Goal: Find specific page/section: Find specific page/section

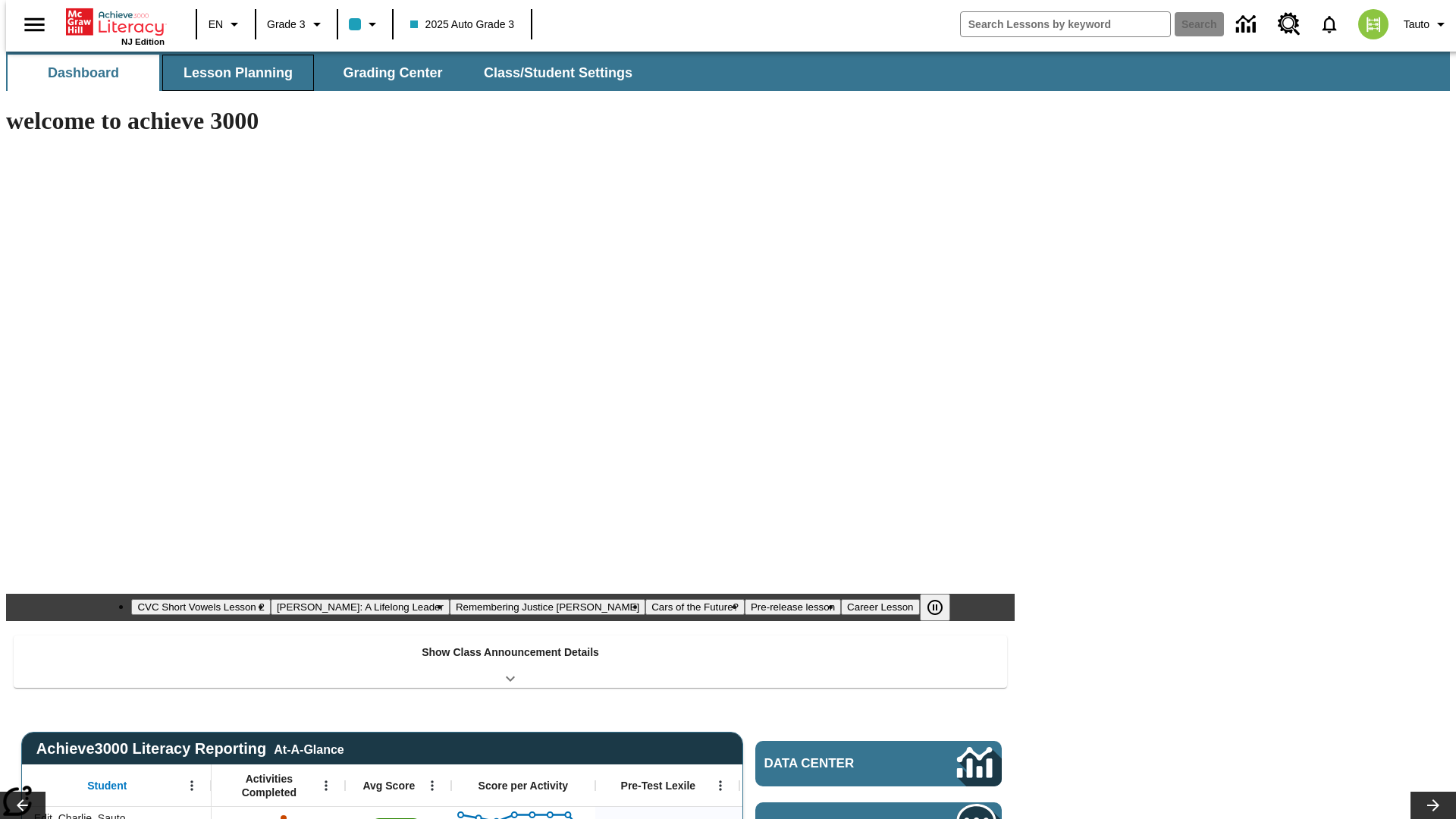
click at [232, 73] on span "Lesson Planning" at bounding box center [238, 73] width 109 height 18
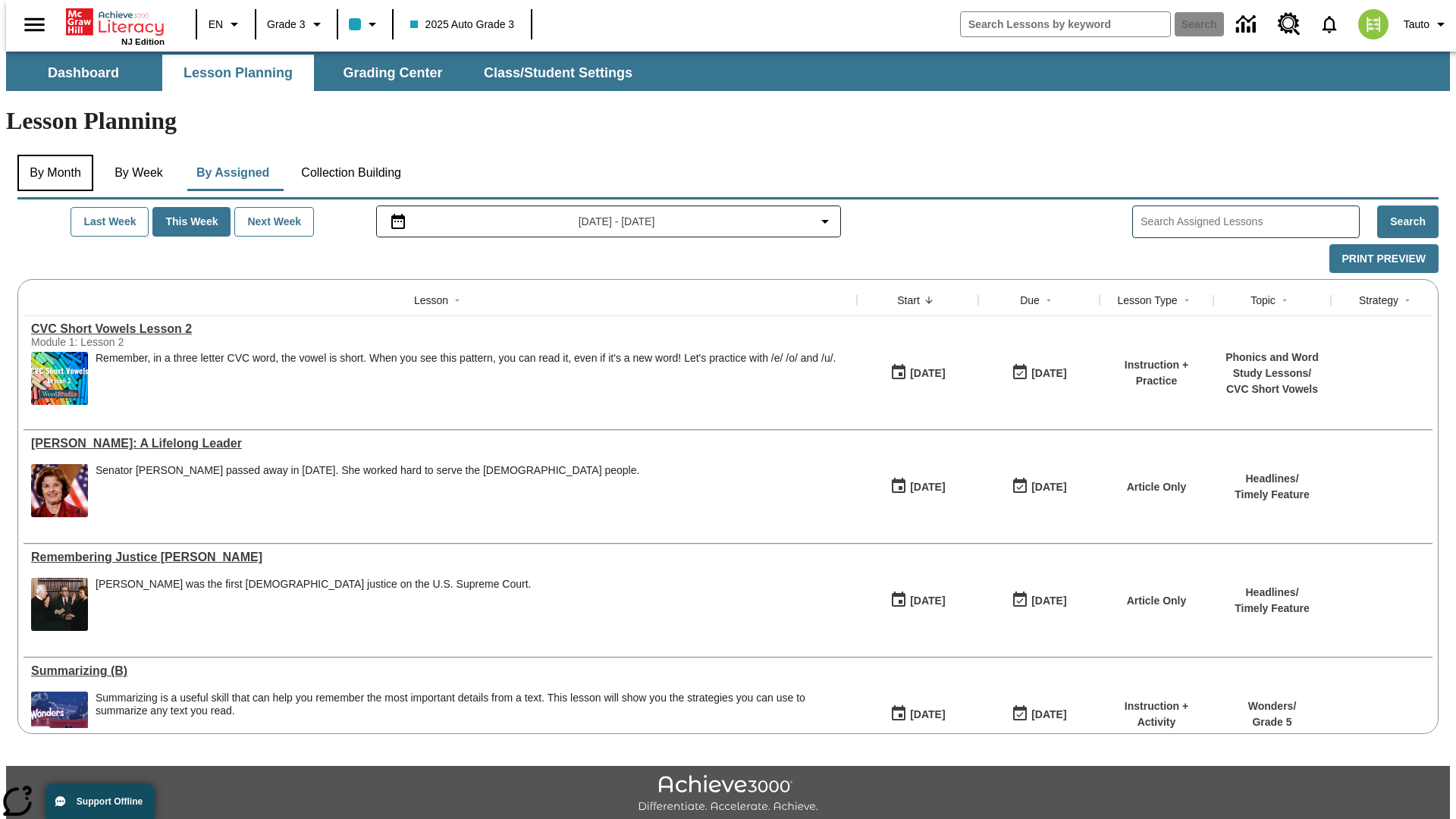
click at [51, 154] on button "By Month" at bounding box center [55, 172] width 76 height 37
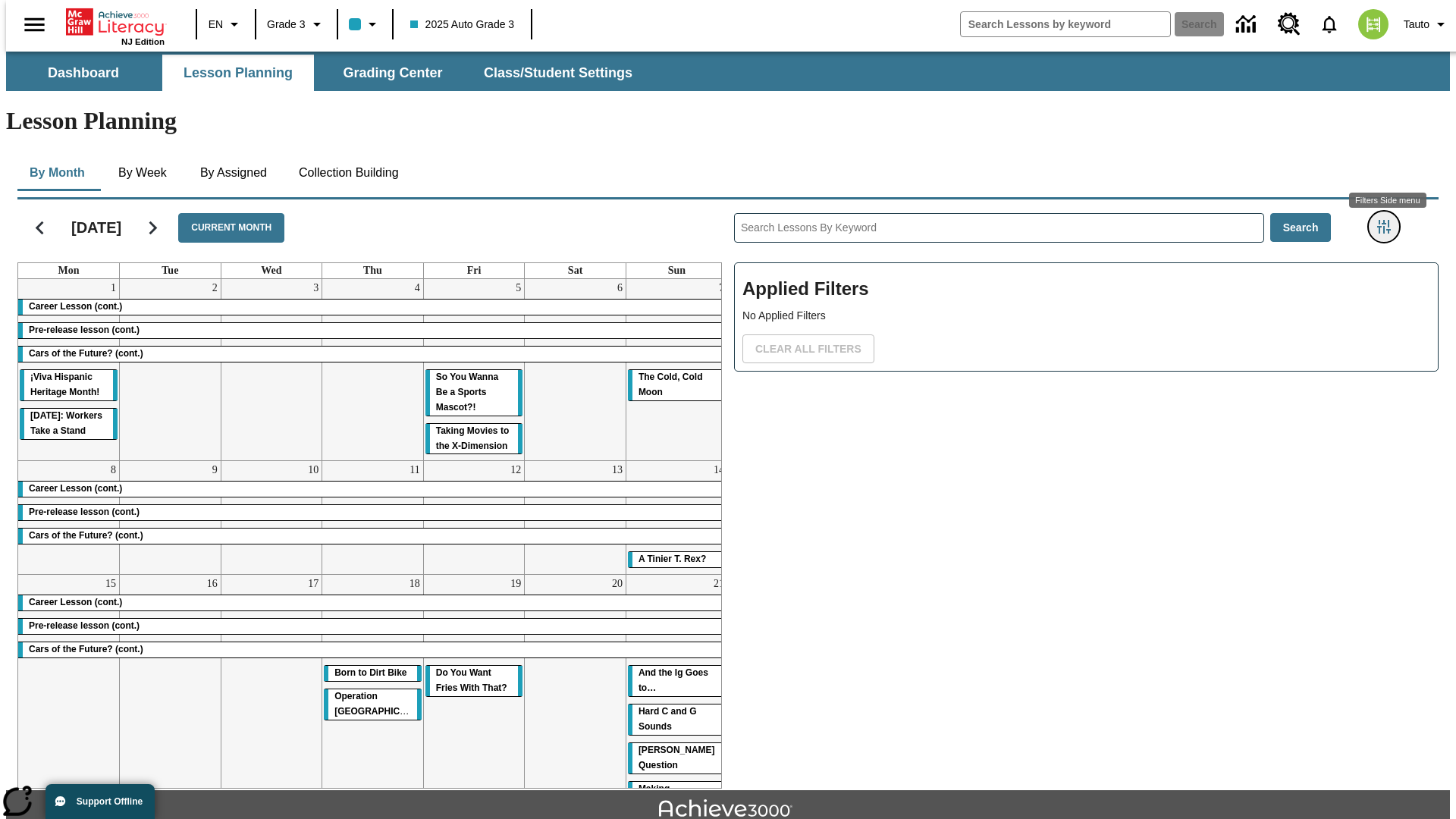
click at [1389, 220] on icon "Filters Side menu" at bounding box center [1385, 227] width 14 height 14
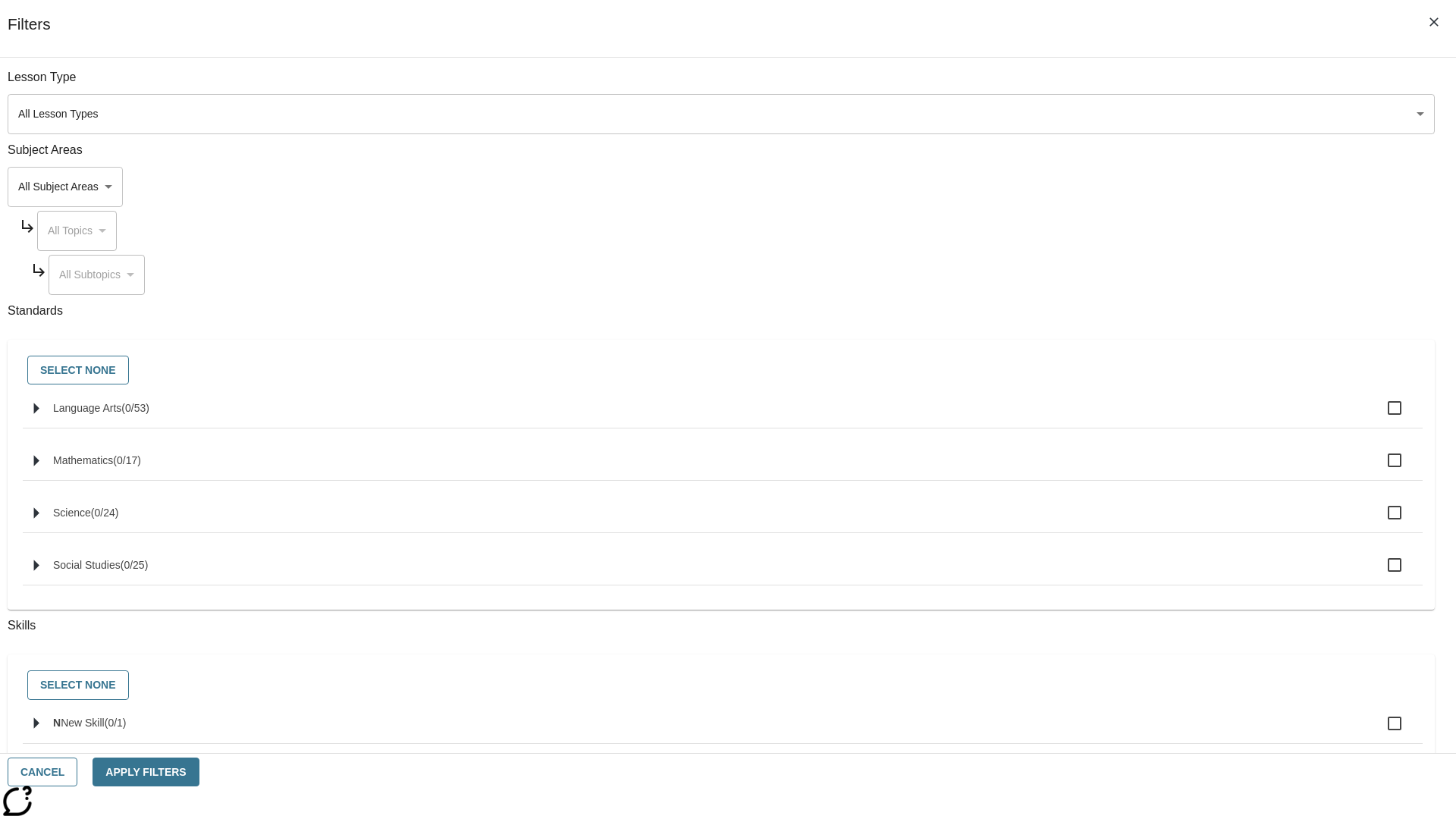
click at [1092, 114] on body "Skip to main content [GEOGRAPHIC_DATA] Edition EN Grade 3 2025 Auto Grade 3 Sea…" at bounding box center [728, 469] width 1444 height 837
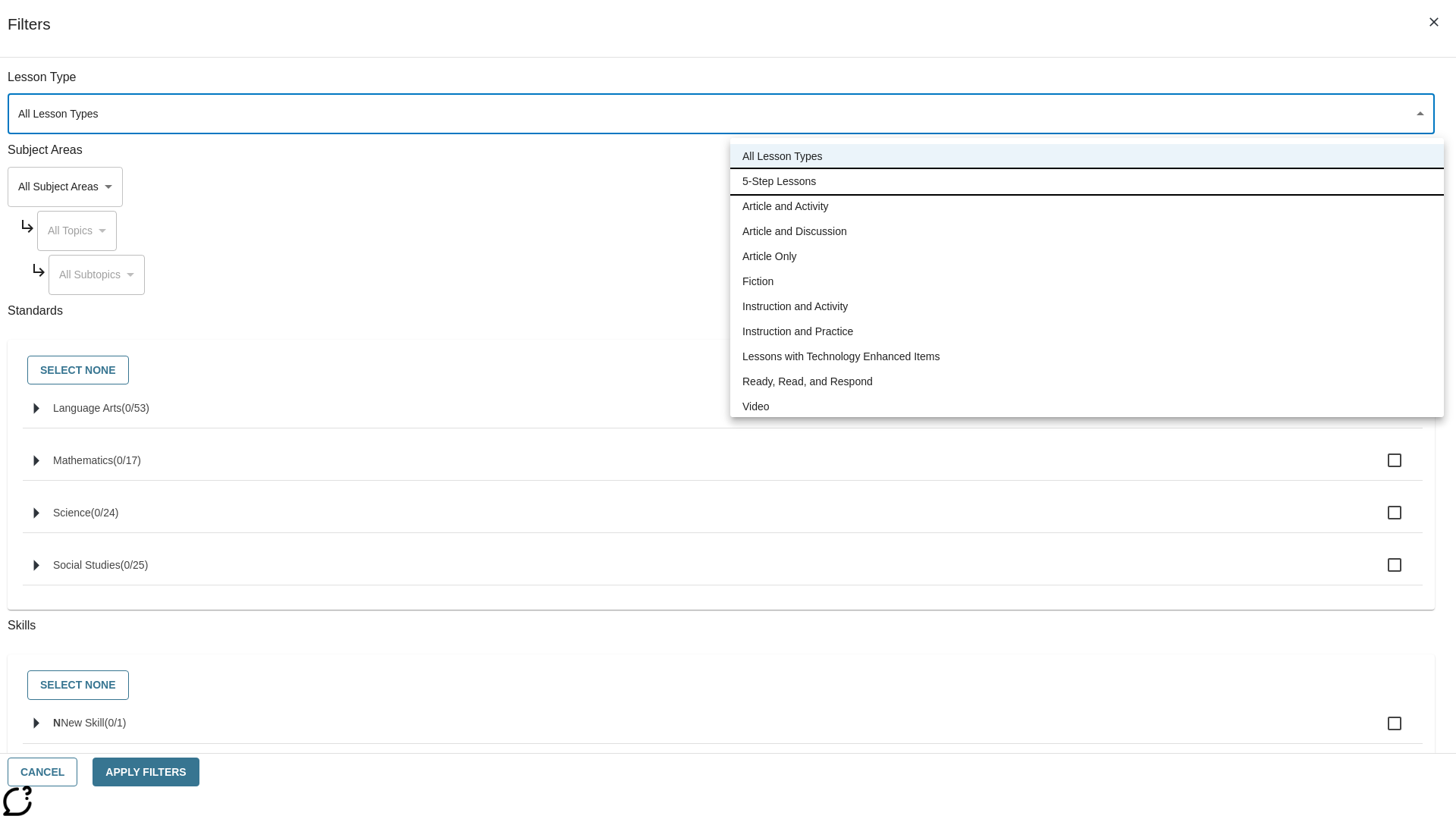
click at [1087, 181] on li "5-Step Lessons" at bounding box center [1087, 181] width 714 height 25
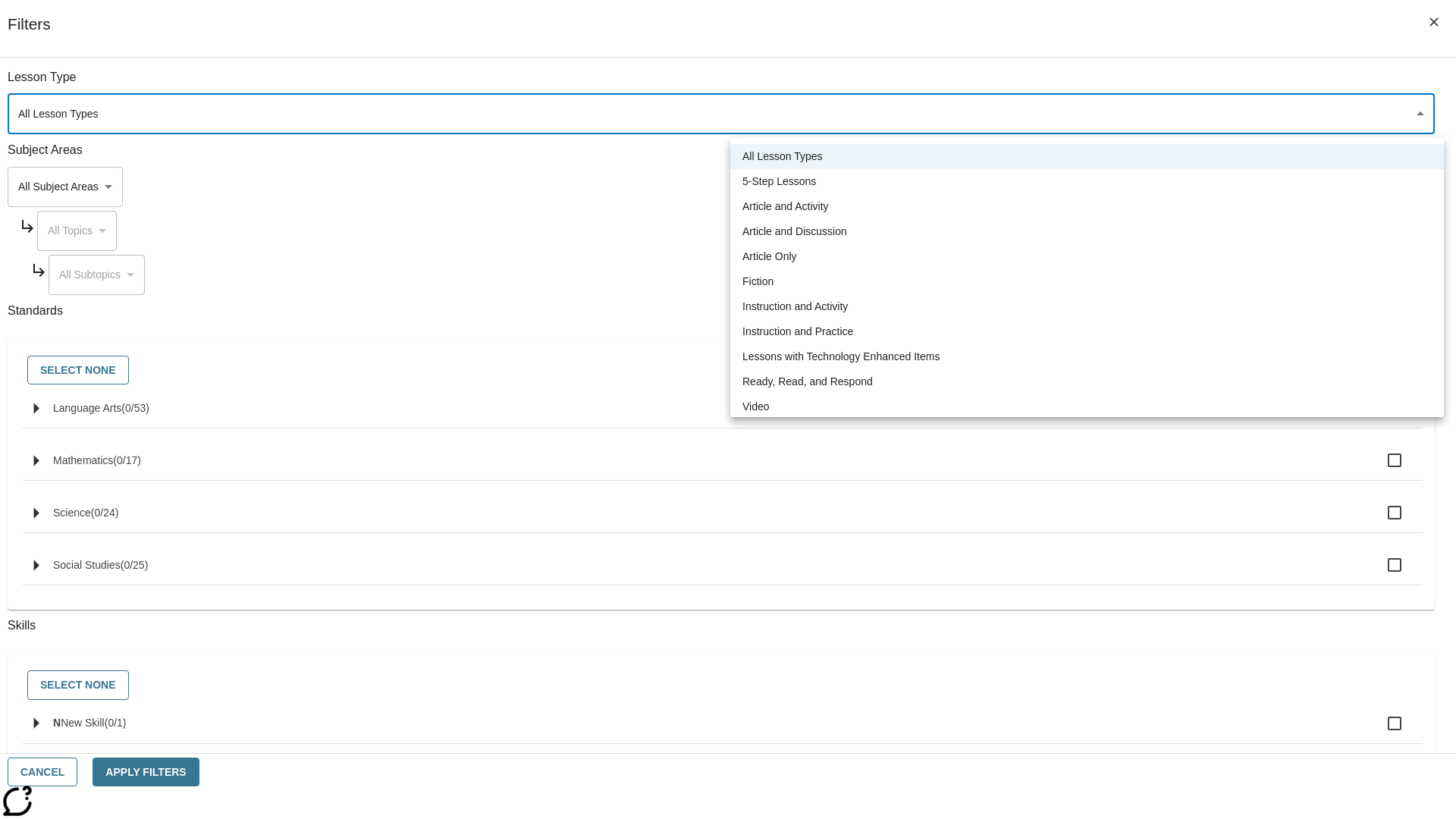
type input "1"
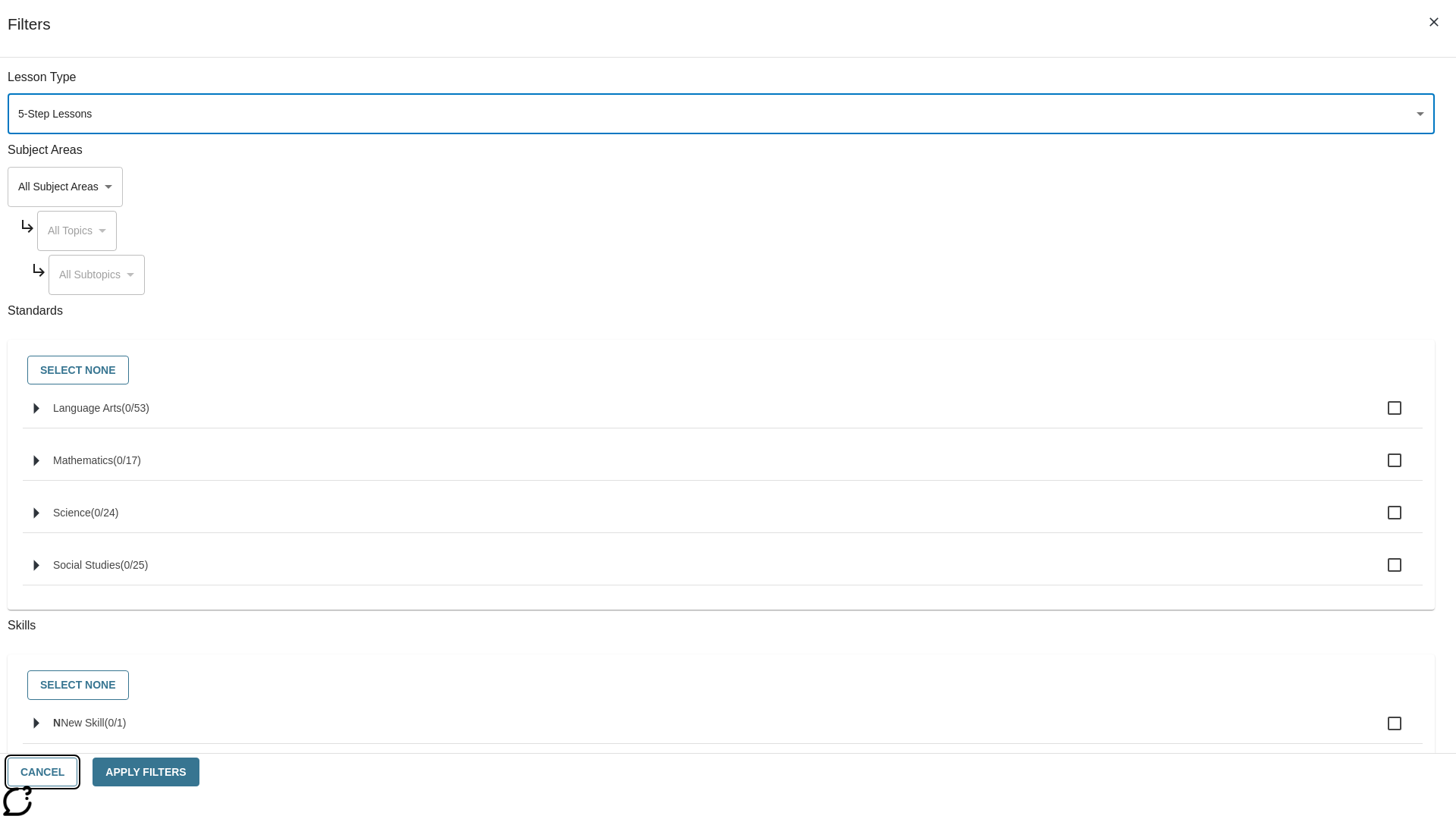
click at [77, 772] on button "Cancel" at bounding box center [43, 772] width 69 height 30
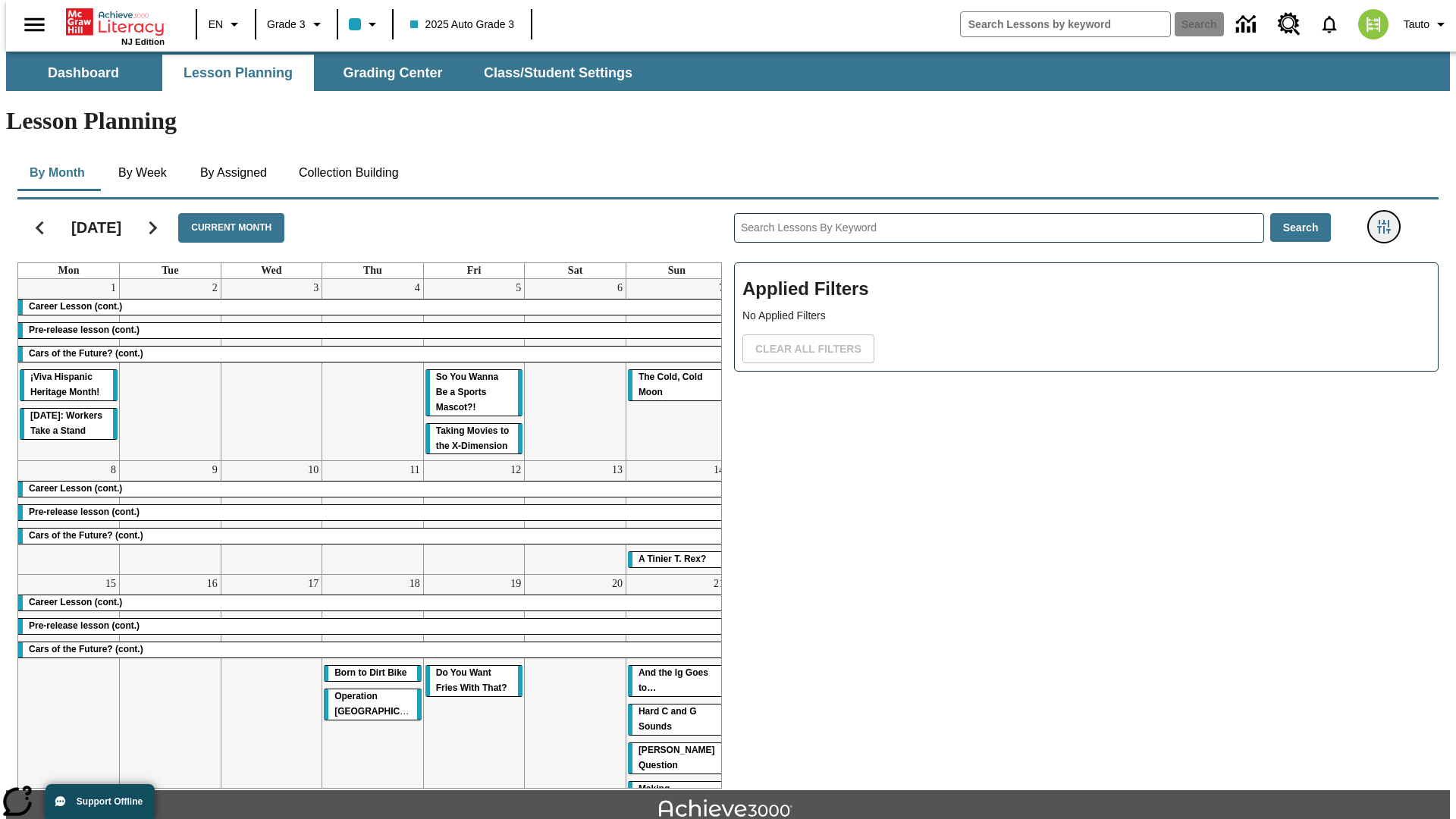
click at [1389, 220] on icon "Filters Side menu" at bounding box center [1385, 227] width 14 height 14
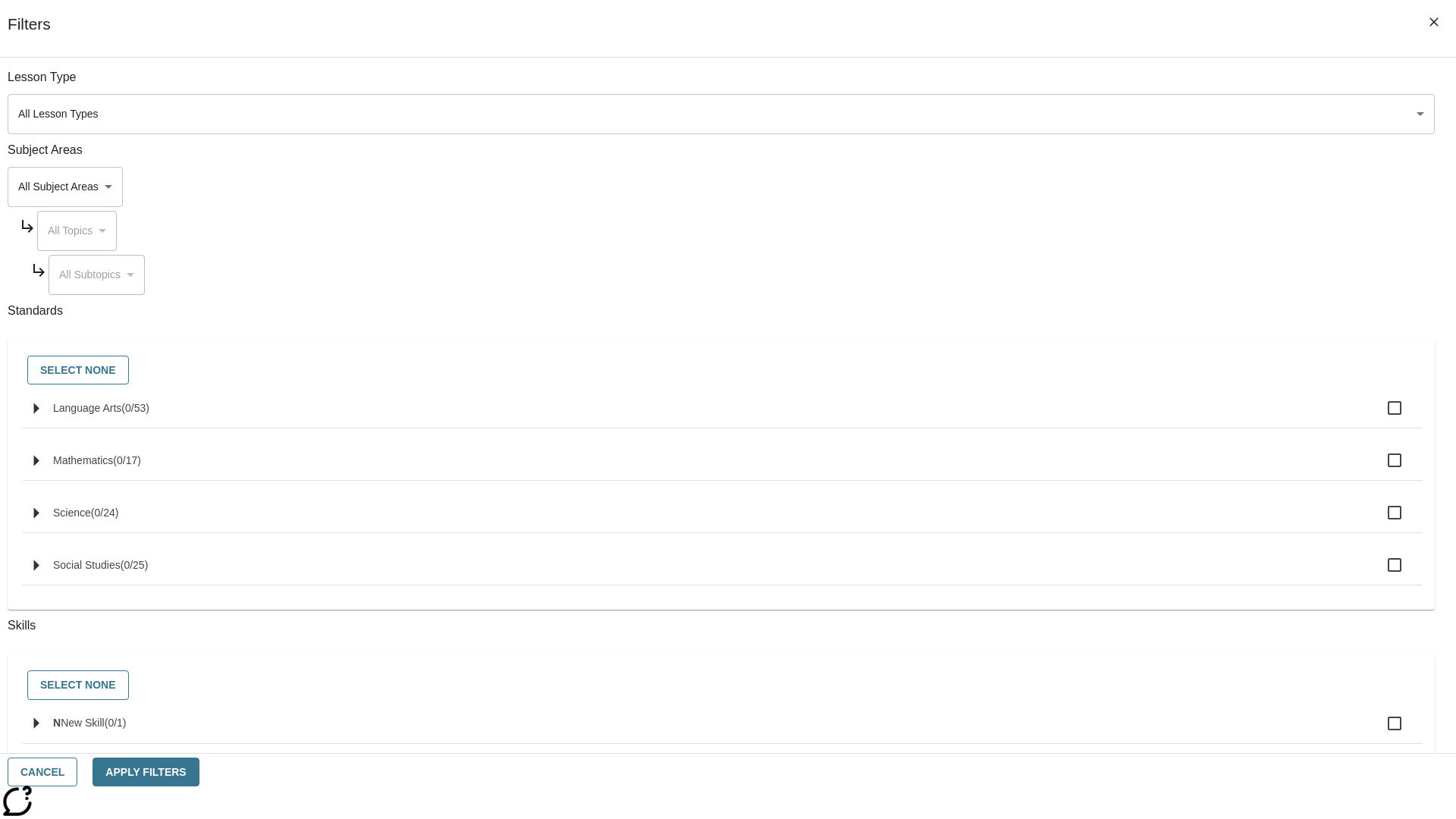
click at [1092, 114] on body "Skip to main content [GEOGRAPHIC_DATA] Edition EN Grade 3 2025 Auto Grade 3 Sea…" at bounding box center [728, 469] width 1444 height 837
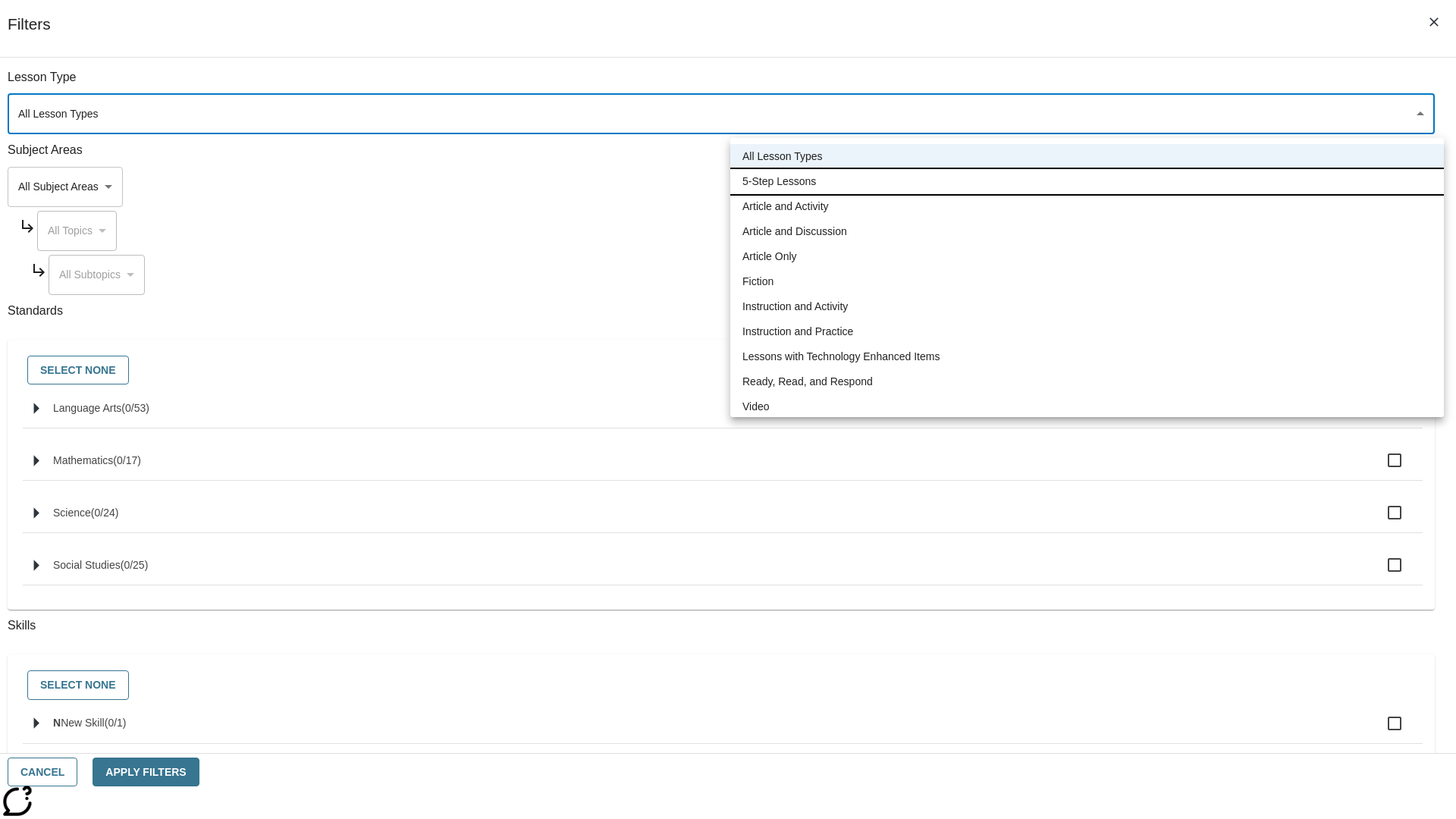
click at [1087, 181] on li "5-Step Lessons" at bounding box center [1087, 181] width 714 height 25
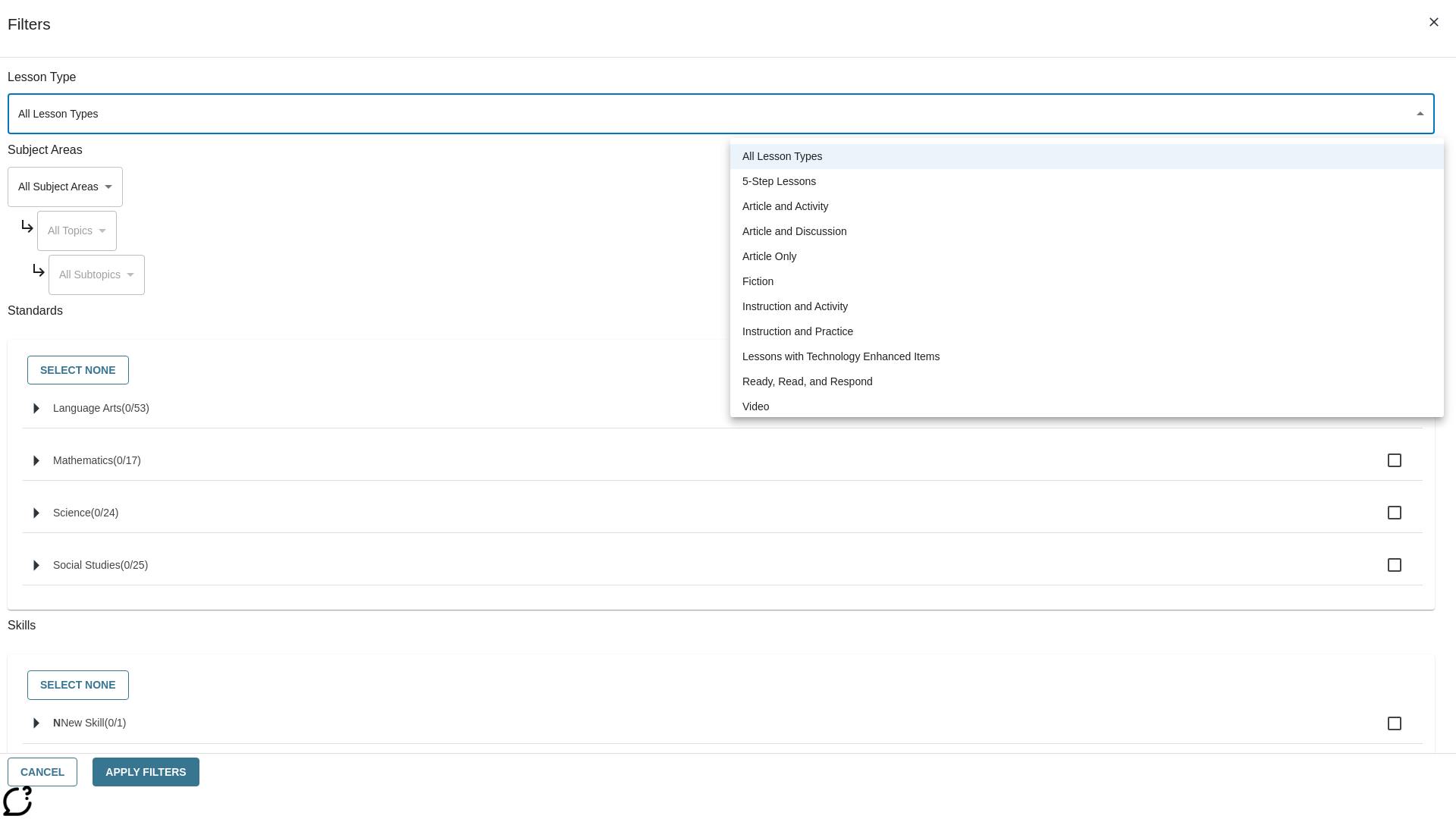
type input "1"
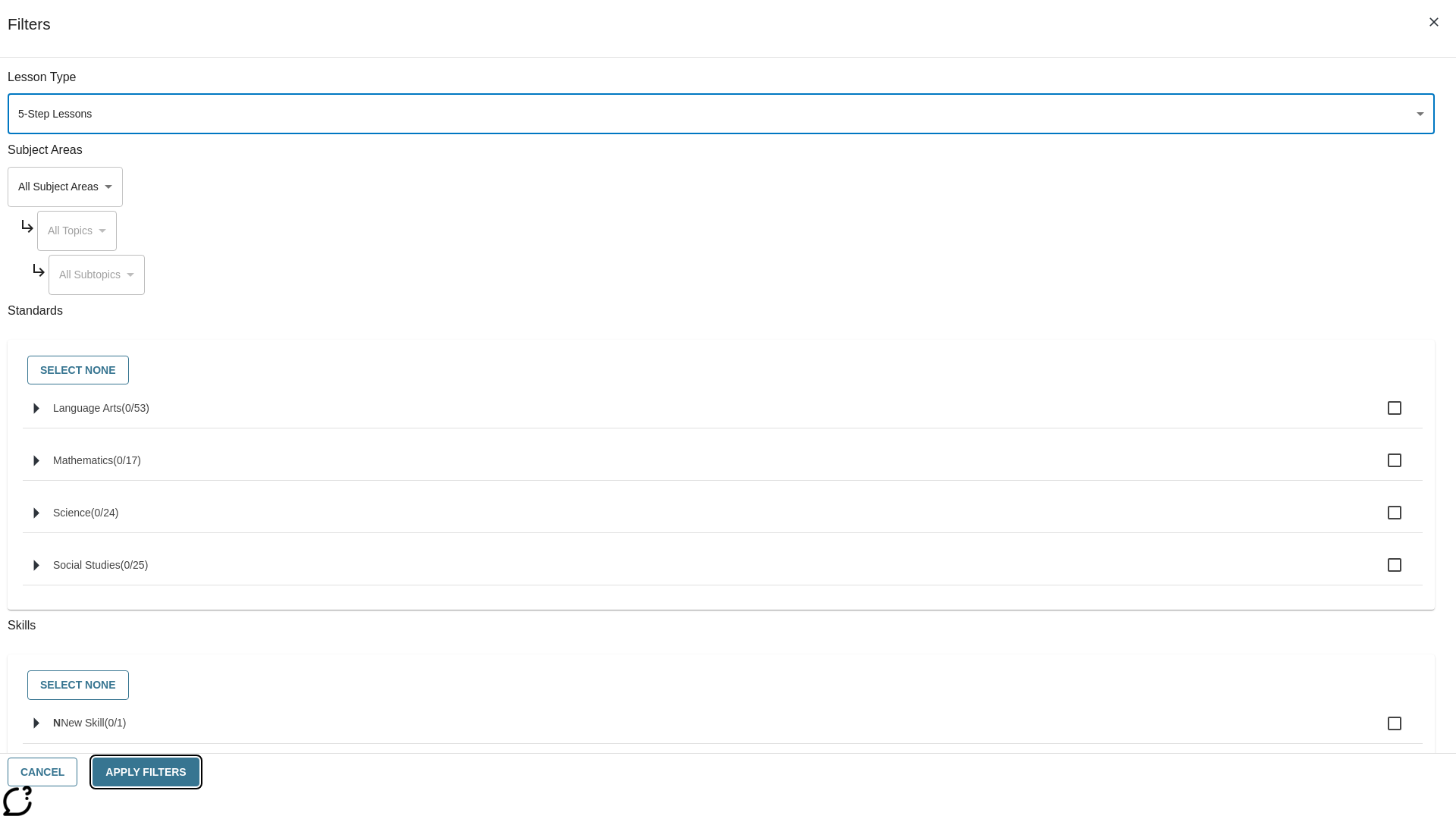
click at [199, 772] on button "Apply Filters" at bounding box center [145, 772] width 106 height 30
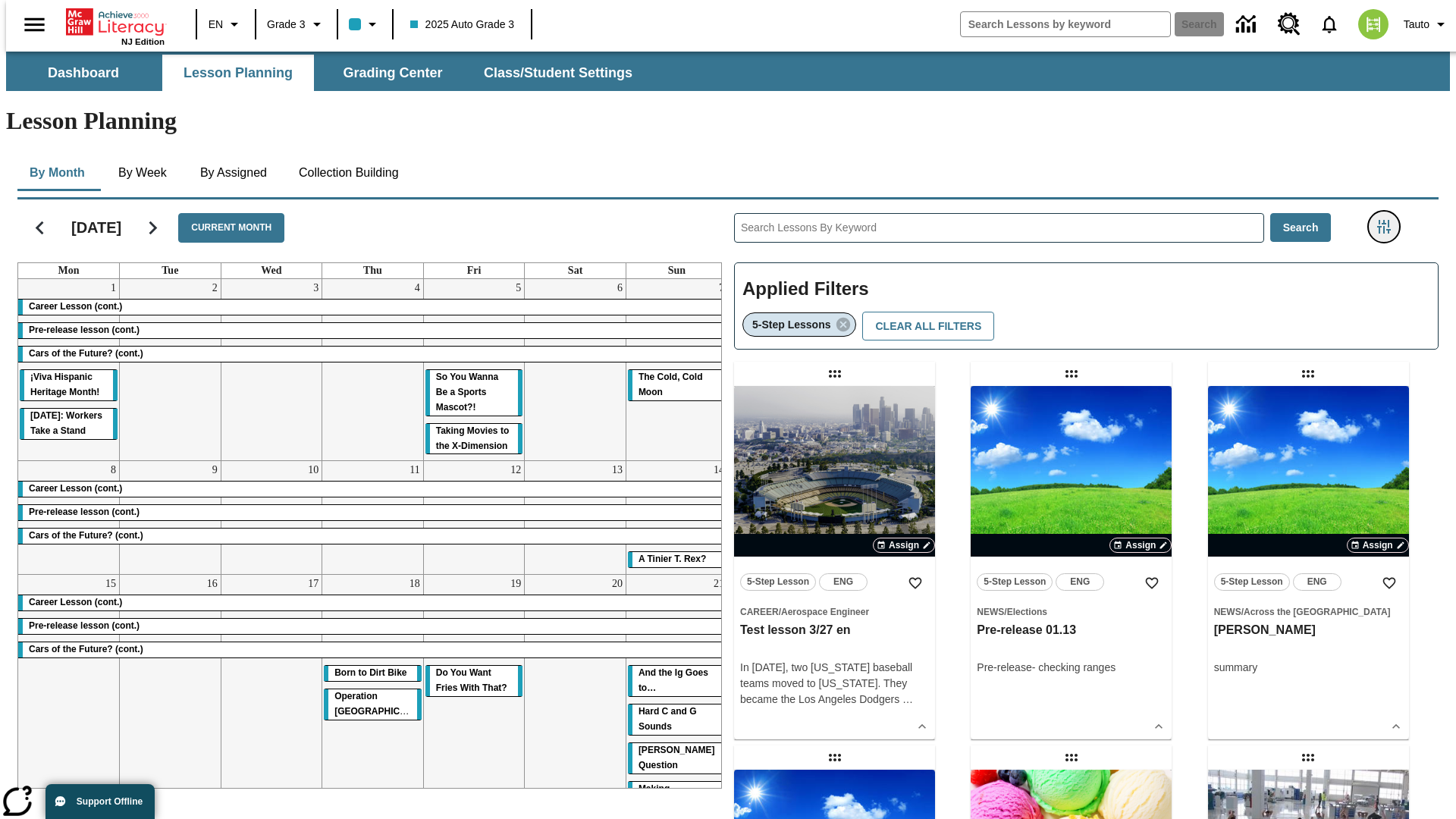
click at [1389, 220] on icon "Filters Side menu" at bounding box center [1385, 227] width 14 height 14
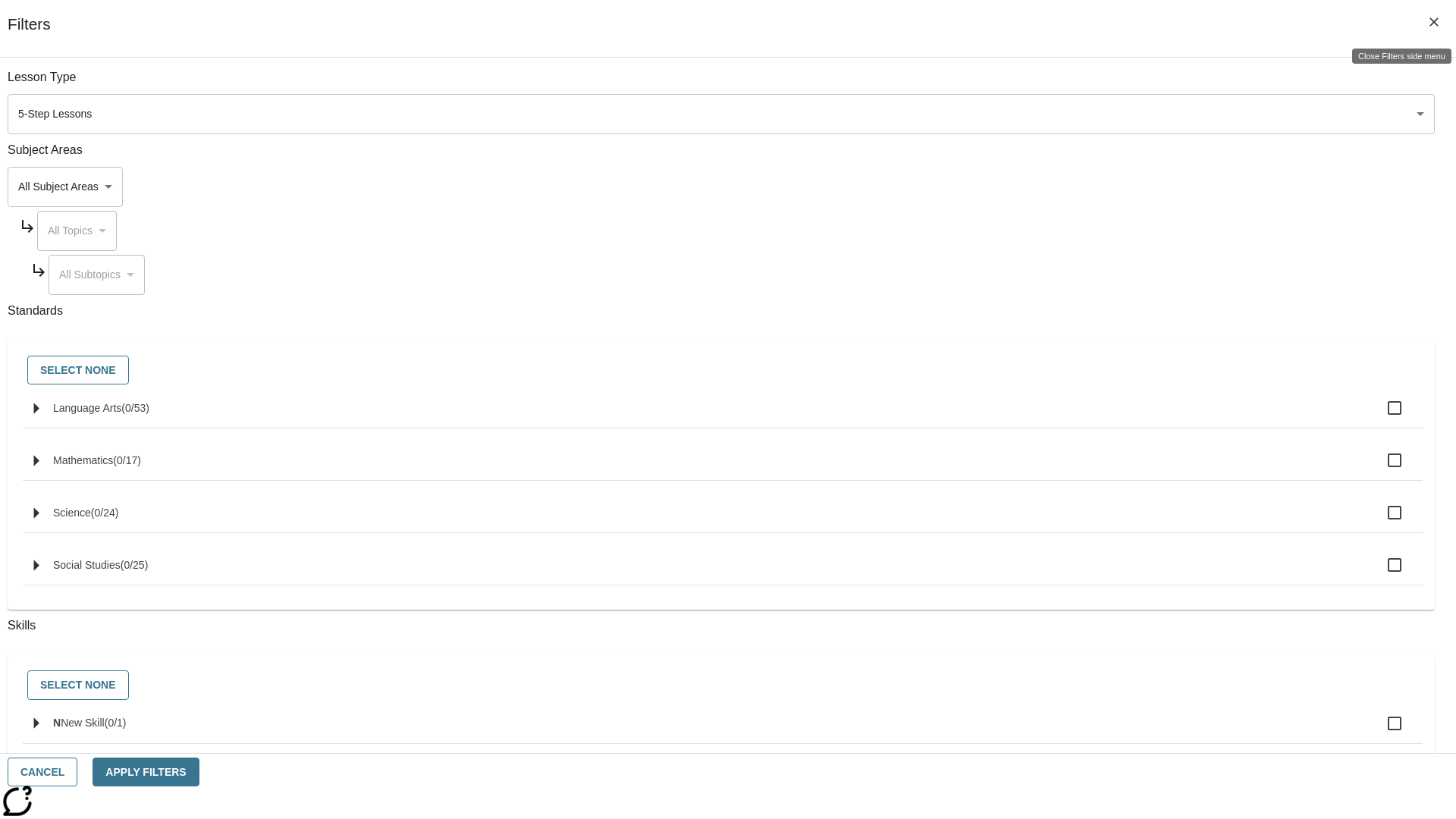
click at [1434, 22] on icon "Close Filters side menu" at bounding box center [1434, 22] width 9 height 9
click at [1389, 220] on icon "Filters Side menu" at bounding box center [1385, 227] width 14 height 14
click at [1434, 22] on icon "Close Filters side menu" at bounding box center [1434, 22] width 9 height 9
click at [1389, 220] on icon "Filters Side menu" at bounding box center [1385, 227] width 14 height 14
